Goal: Find specific page/section: Find specific page/section

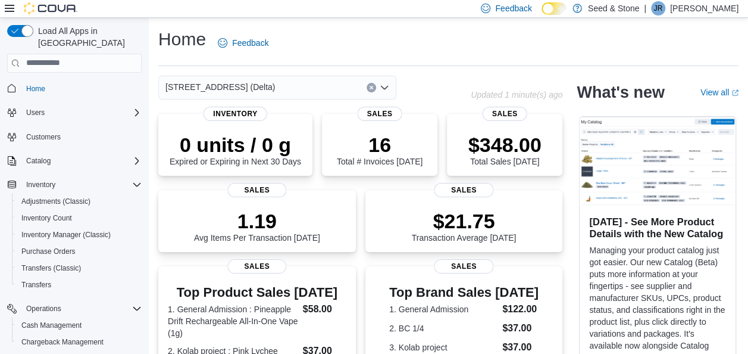
click at [274, 83] on div "[STREET_ADDRESS] (Delta)" at bounding box center [277, 88] width 238 height 24
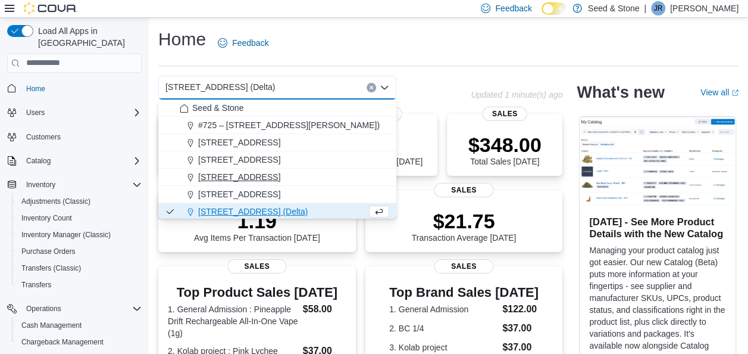
click at [273, 177] on span "[STREET_ADDRESS]" at bounding box center [239, 177] width 82 height 12
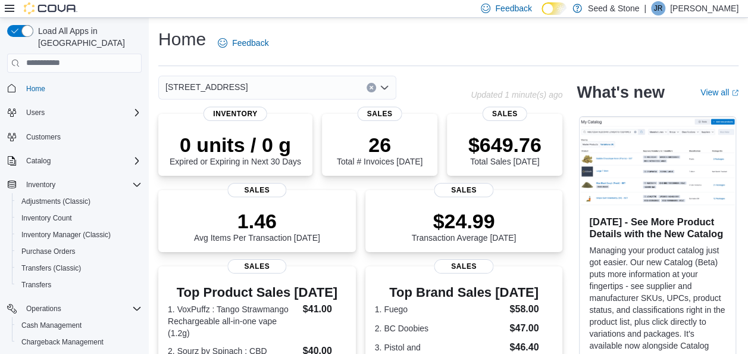
click at [307, 79] on div "[STREET_ADDRESS]" at bounding box center [277, 88] width 238 height 24
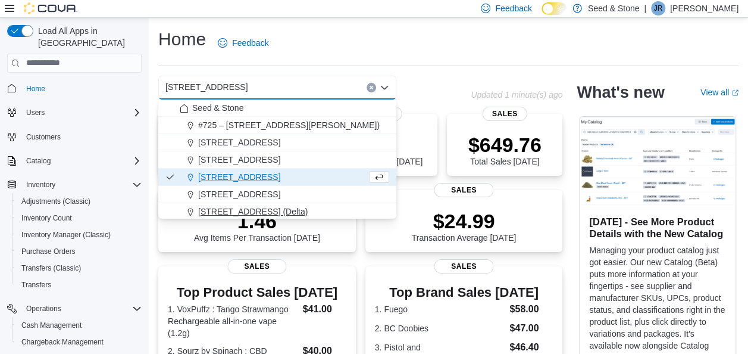
click at [265, 206] on span "[STREET_ADDRESS] (Delta)" at bounding box center [253, 211] width 110 height 12
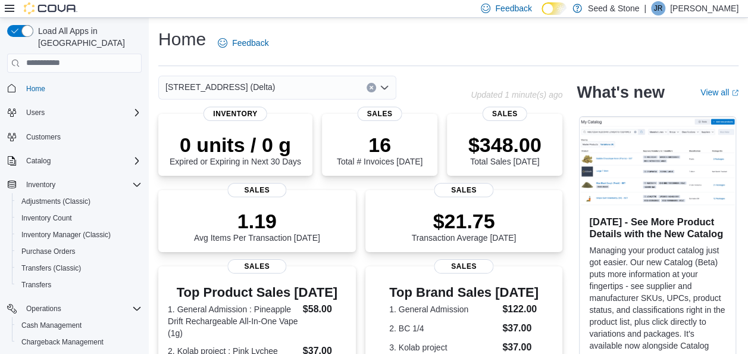
click at [322, 85] on div "[STREET_ADDRESS] (Delta)" at bounding box center [277, 88] width 238 height 24
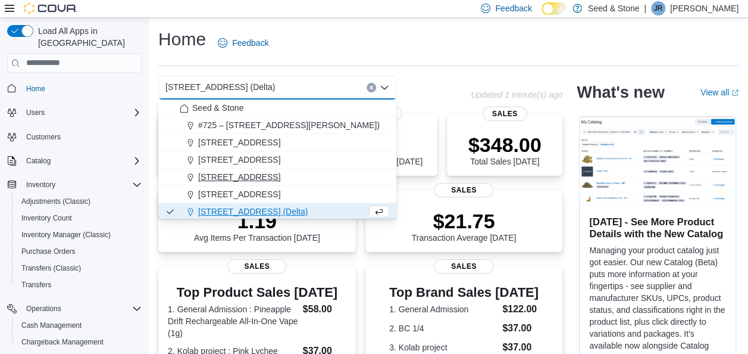
click at [280, 179] on span "[STREET_ADDRESS]" at bounding box center [239, 177] width 82 height 12
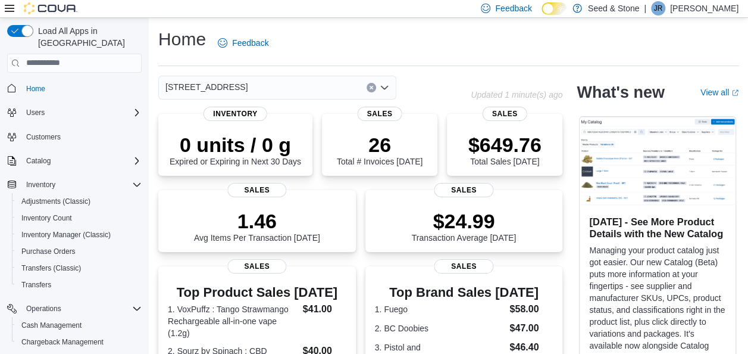
click at [308, 89] on div "[STREET_ADDRESS]" at bounding box center [277, 88] width 238 height 24
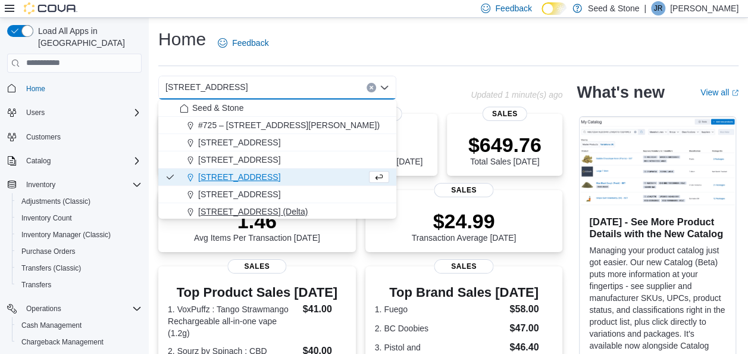
click at [282, 207] on span "[STREET_ADDRESS] (Delta)" at bounding box center [253, 211] width 110 height 12
